Goal: Information Seeking & Learning: Get advice/opinions

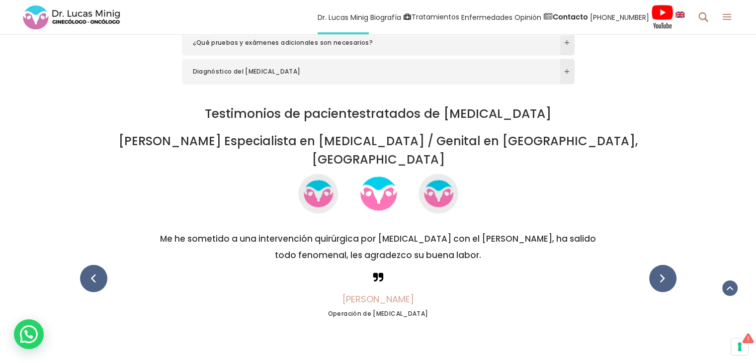
scroll to position [1768, 0]
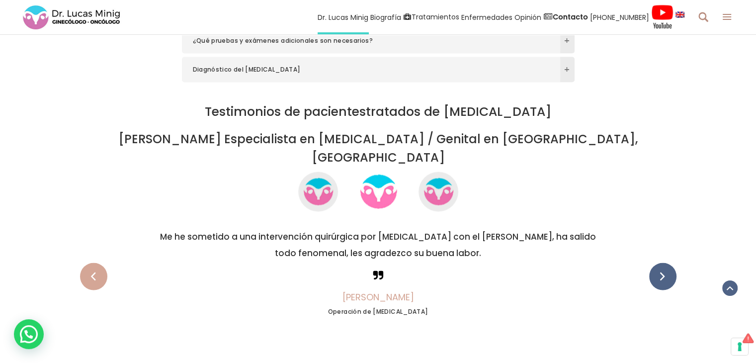
click at [96, 262] on span at bounding box center [93, 275] width 27 height 27
click at [89, 262] on span at bounding box center [93, 275] width 27 height 27
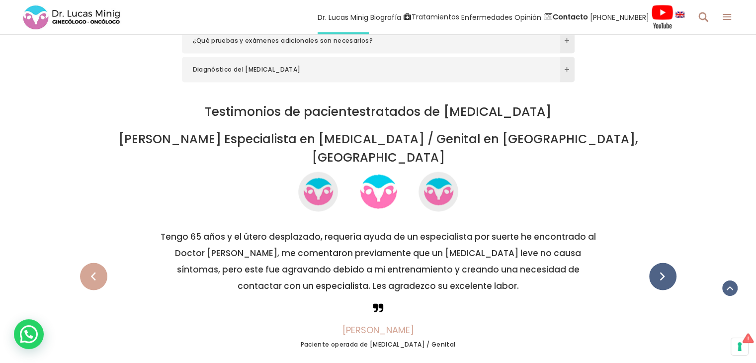
click at [89, 262] on span at bounding box center [93, 275] width 27 height 27
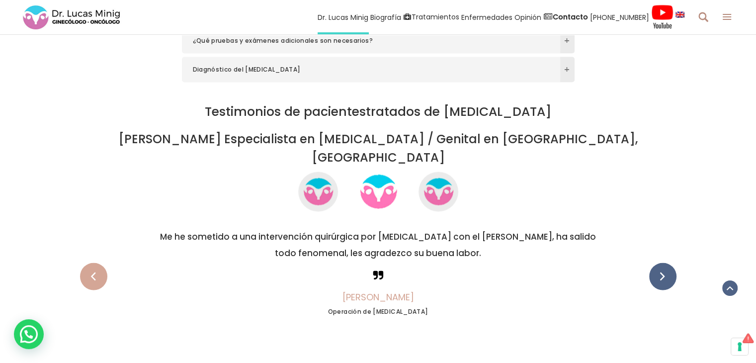
click at [92, 262] on span at bounding box center [93, 275] width 27 height 27
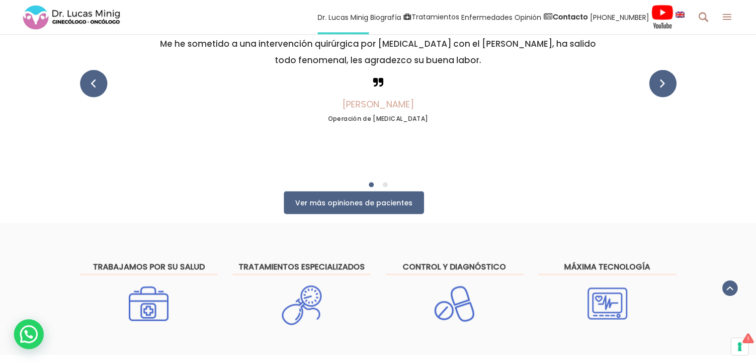
scroll to position [1974, 0]
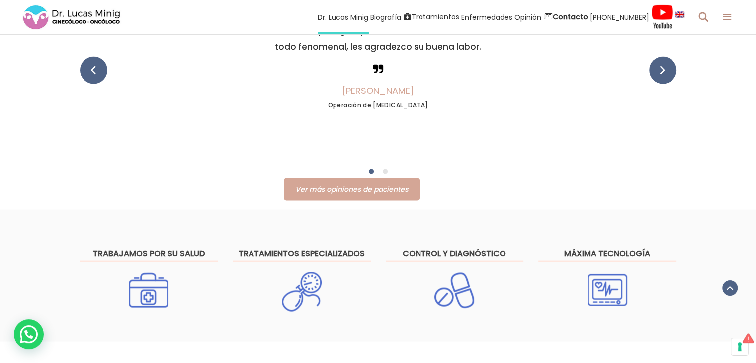
click at [376, 184] on span "Ver más opiniones de pacientes" at bounding box center [351, 189] width 113 height 10
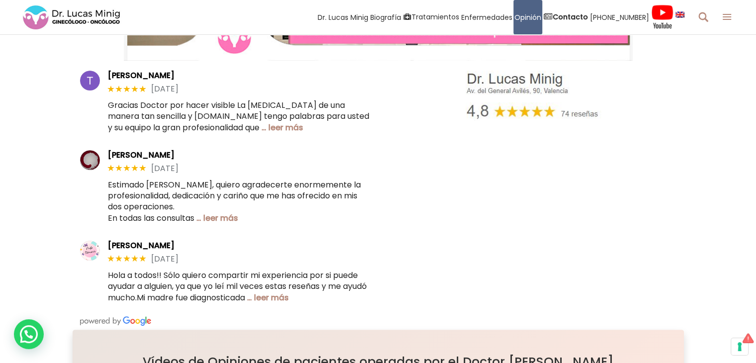
scroll to position [338, 0]
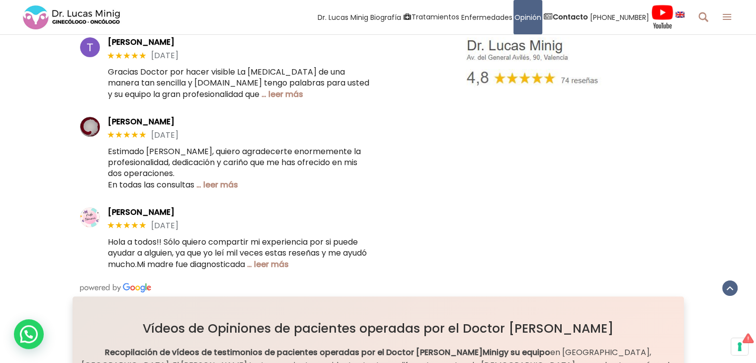
click at [288, 271] on div "[PERSON_NAME] ★★★★★ [DATE] Gracias Doctor por hacer visible La [MEDICAL_DATA] d…" at bounding box center [225, 166] width 291 height 258
click at [289, 266] on link "… leer más" at bounding box center [268, 263] width 42 height 11
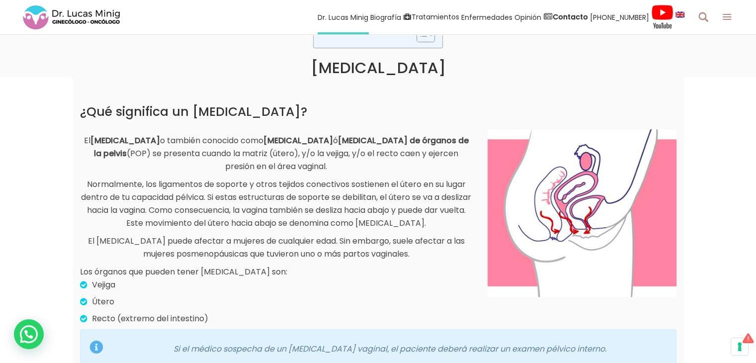
scroll to position [285, 0]
